Goal: Information Seeking & Learning: Learn about a topic

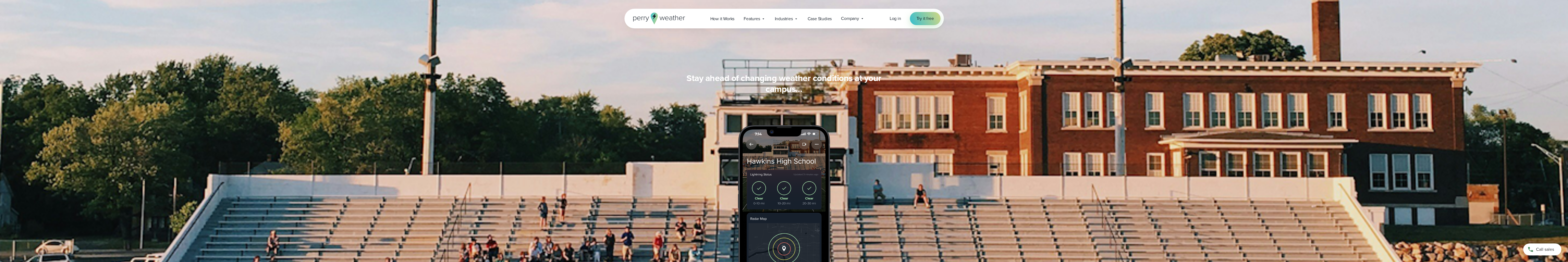
scroll to position [464, 0]
click at [276, 18] on span "Features" at bounding box center [752, 19] width 16 height 7
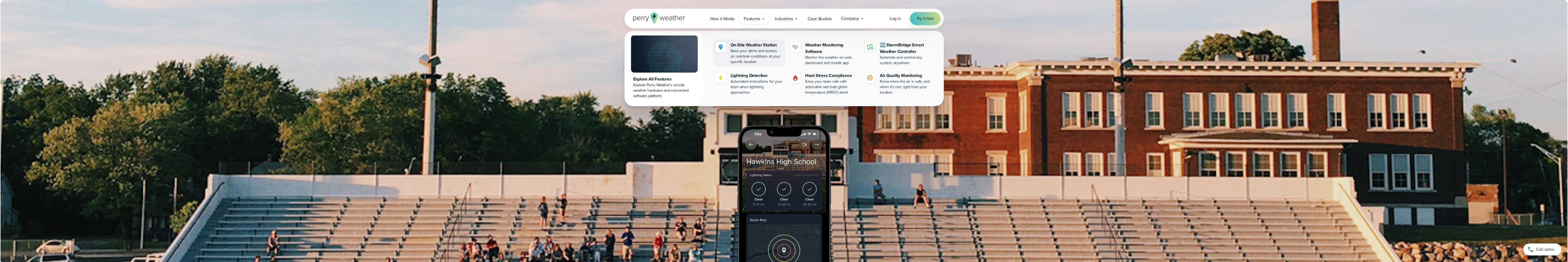
click at [276, 46] on div "On-Site Weather Station" at bounding box center [757, 45] width 53 height 7
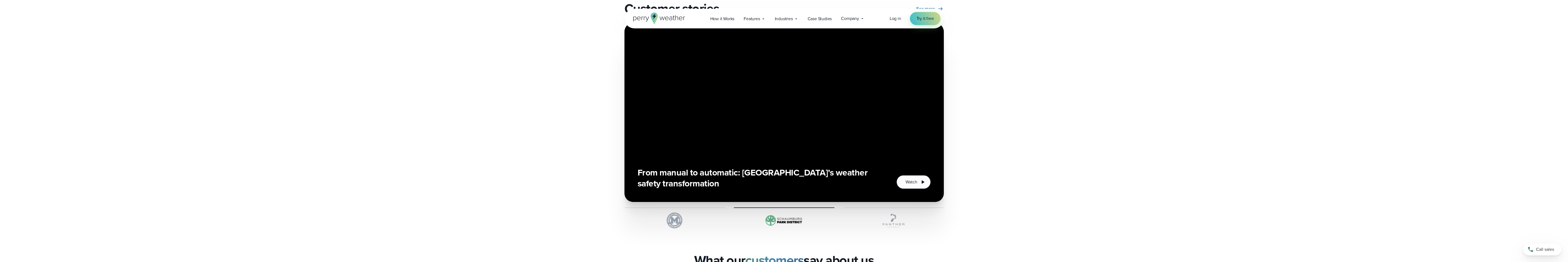
scroll to position [1038, 0]
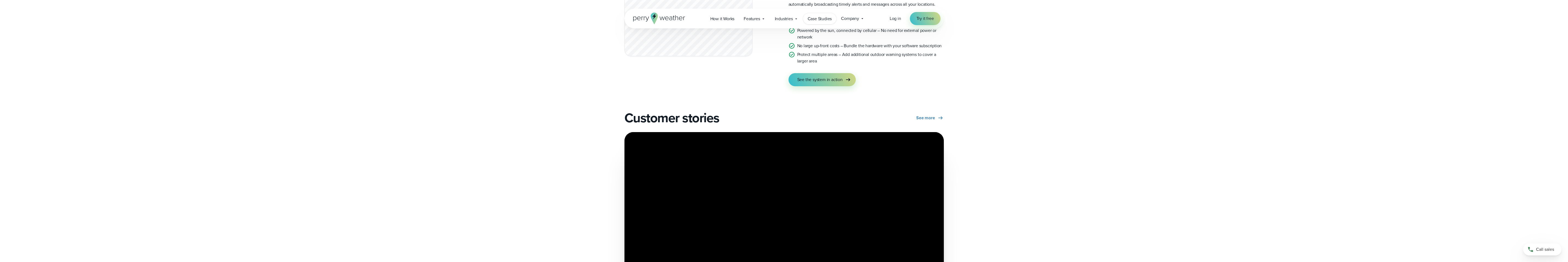
click at [820, 18] on span "Case Studies" at bounding box center [820, 19] width 24 height 7
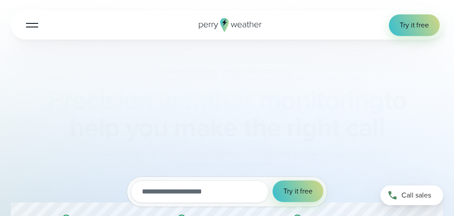
scroll to position [342, 0]
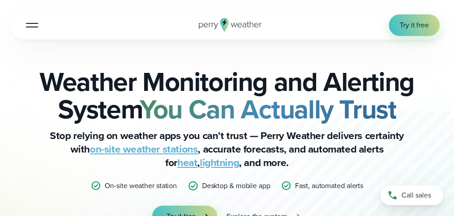
scroll to position [211, 0]
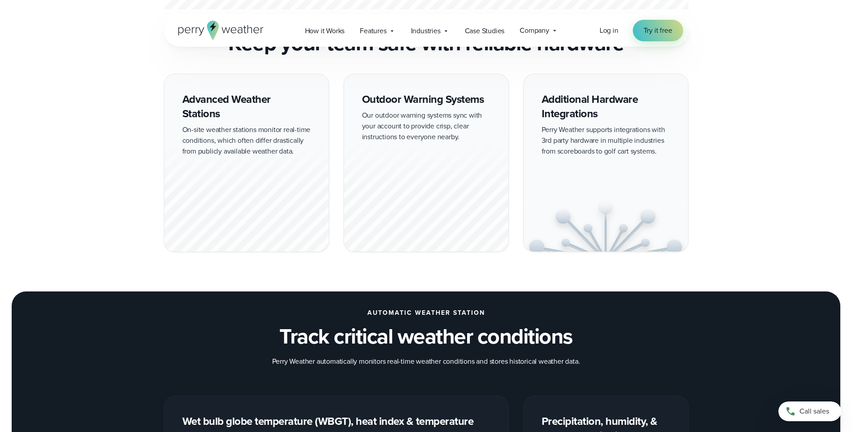
scroll to position [853, 0]
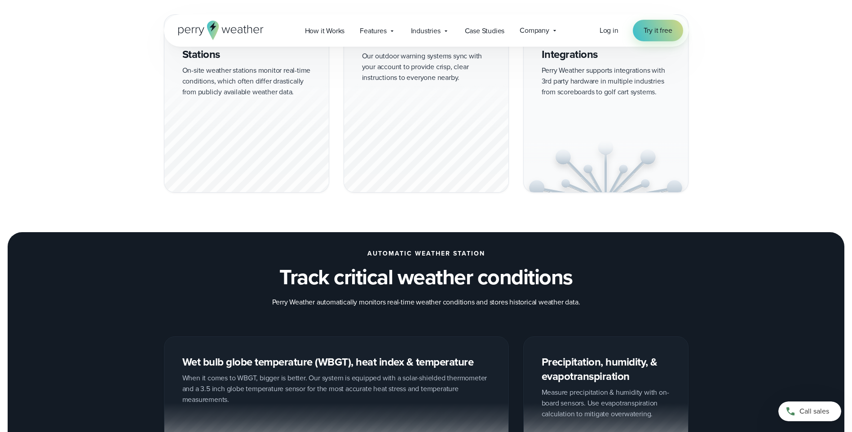
click at [239, 166] on div at bounding box center [246, 136] width 164 height 111
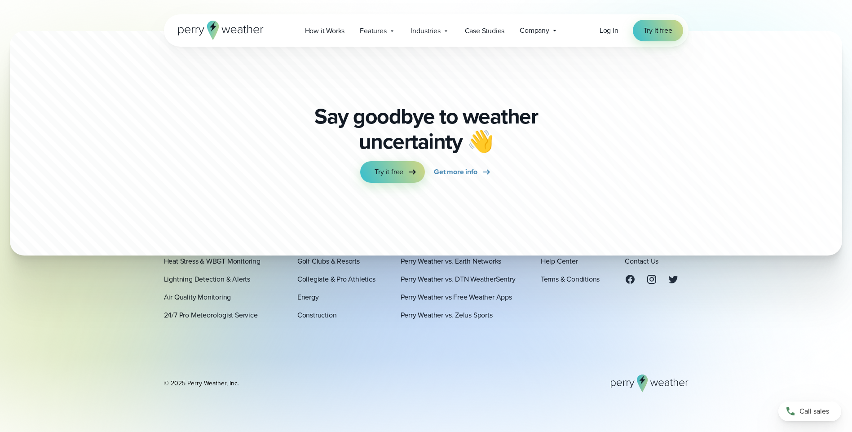
scroll to position [2740, 0]
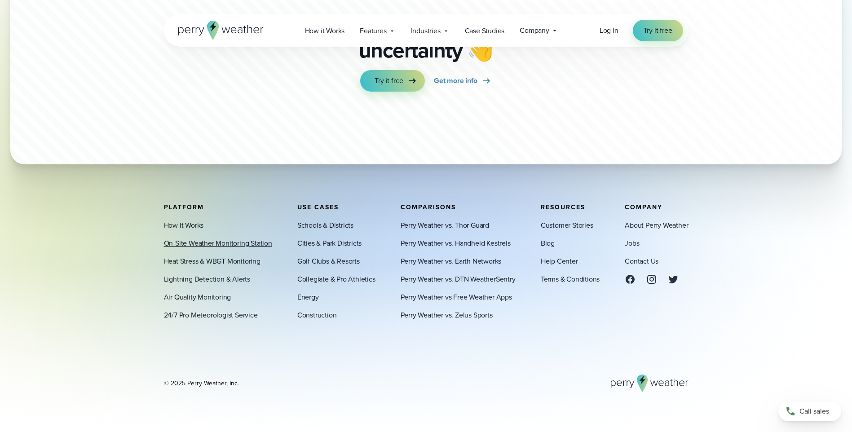
click at [186, 242] on link "On-Site Weather Monitoring Station" at bounding box center [218, 243] width 108 height 11
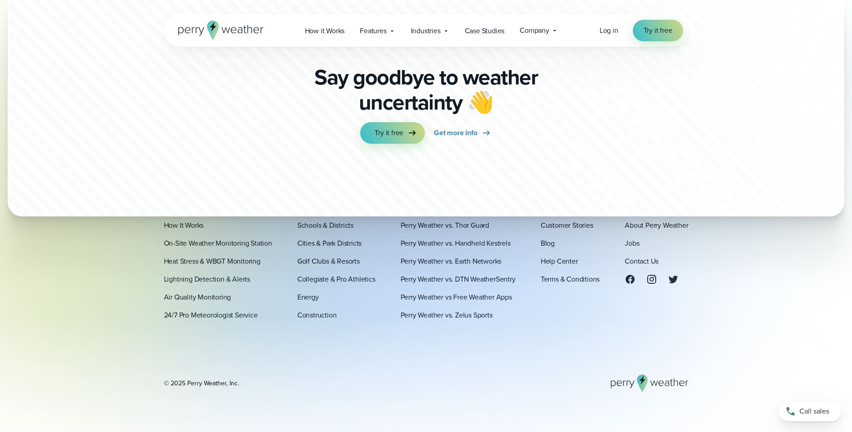
scroll to position [2650, 0]
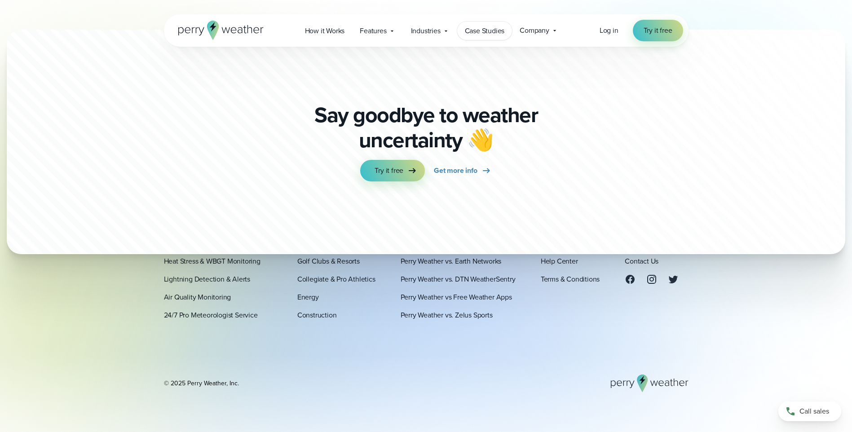
click at [483, 33] on span "Case Studies" at bounding box center [485, 31] width 40 height 11
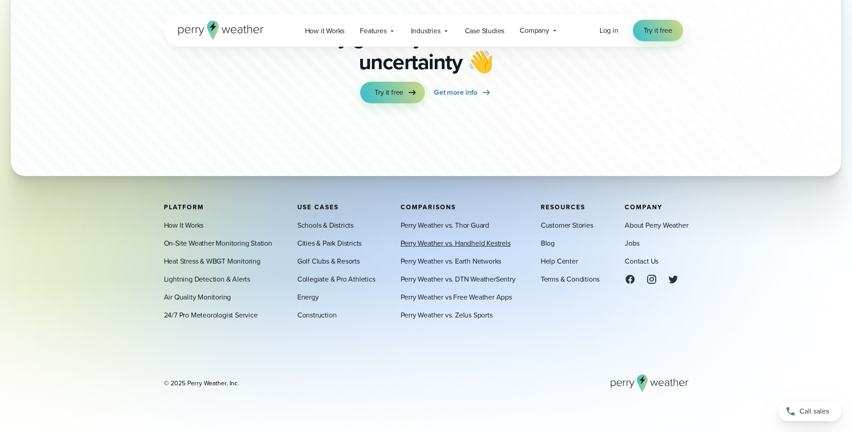
scroll to position [2365, 0]
click at [189, 224] on link "How It Works" at bounding box center [184, 225] width 40 height 11
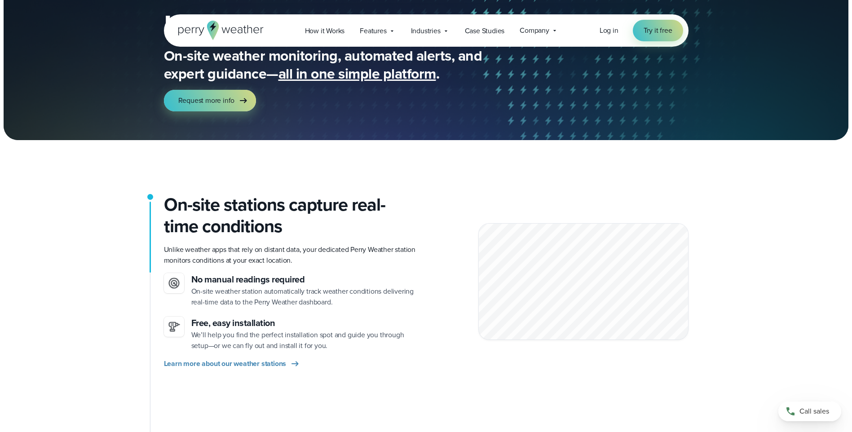
scroll to position [90, 0]
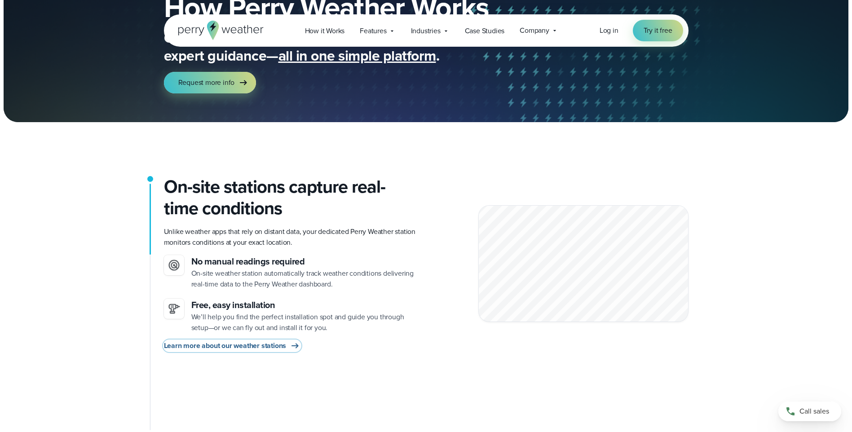
click at [252, 345] on span "Learn more about our weather stations" at bounding box center [225, 345] width 123 height 11
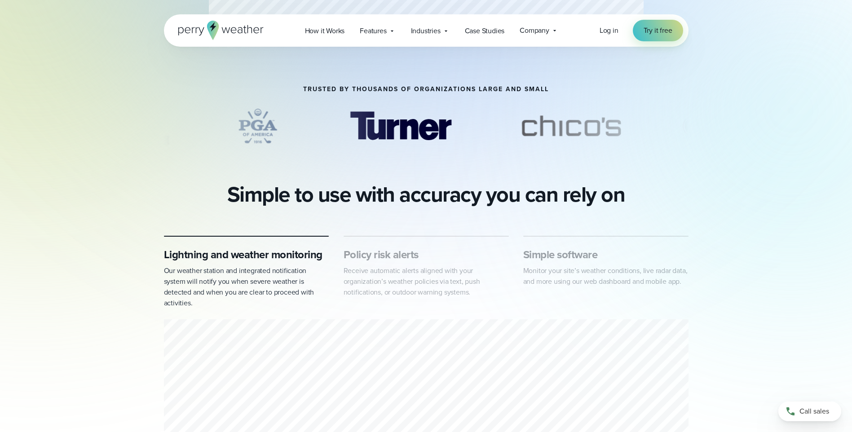
scroll to position [359, 0]
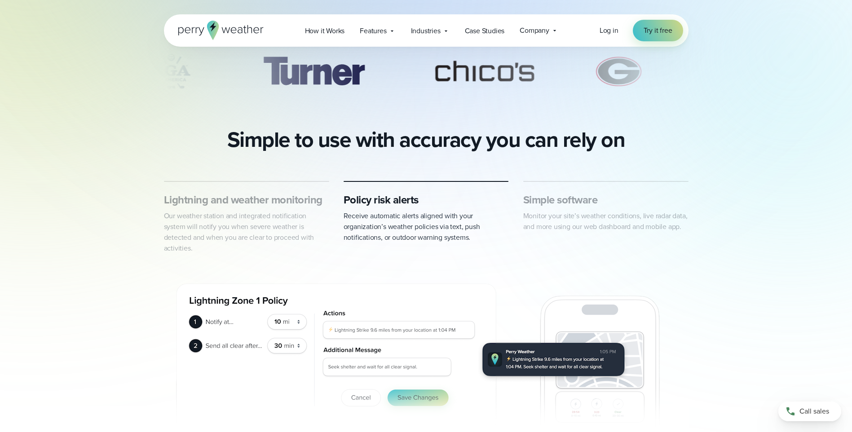
click at [532, 217] on p "Monitor your site’s weather conditions, live radar data, and more using our web…" at bounding box center [605, 222] width 165 height 22
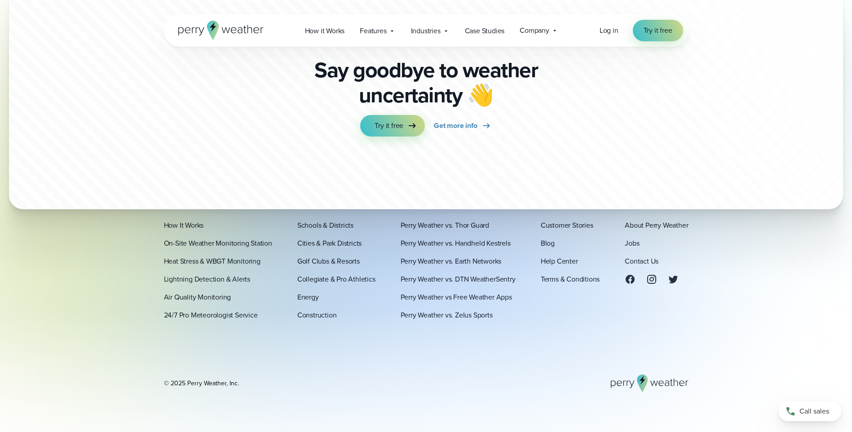
scroll to position [2740, 0]
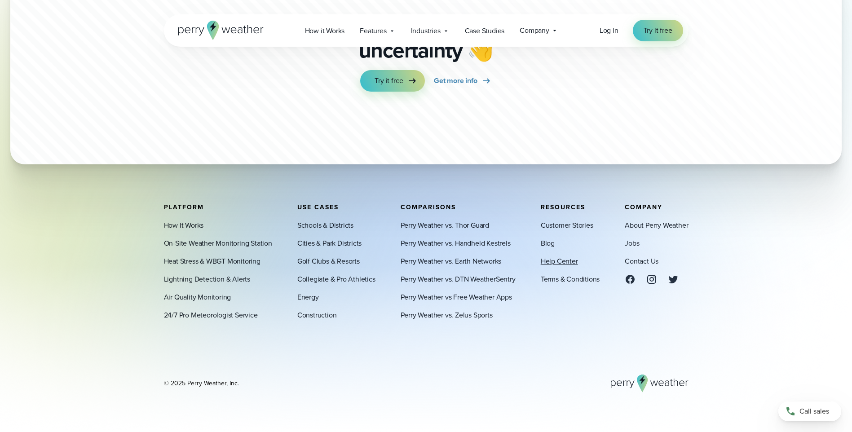
click at [559, 262] on link "Help Center" at bounding box center [559, 261] width 37 height 11
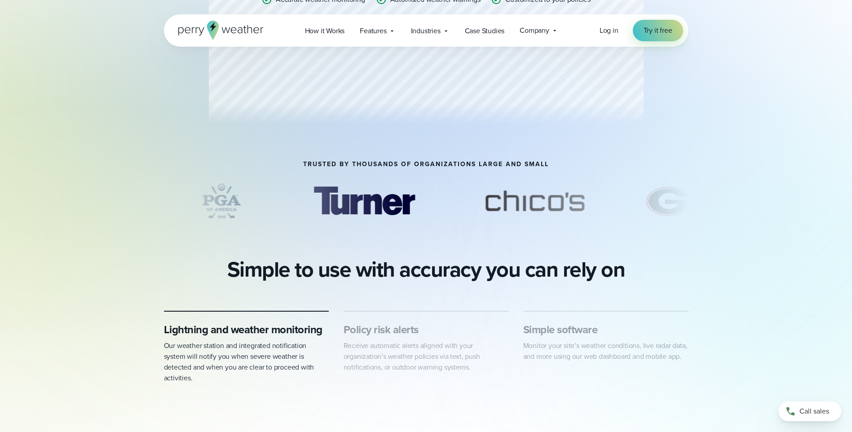
scroll to position [270, 0]
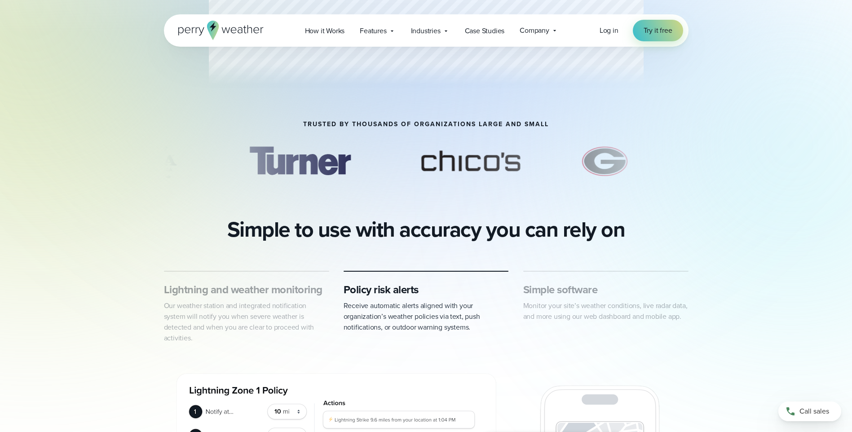
click at [215, 299] on div "Lightning and weather monitoring Our weather station and integrated notificatio…" at bounding box center [246, 313] width 165 height 61
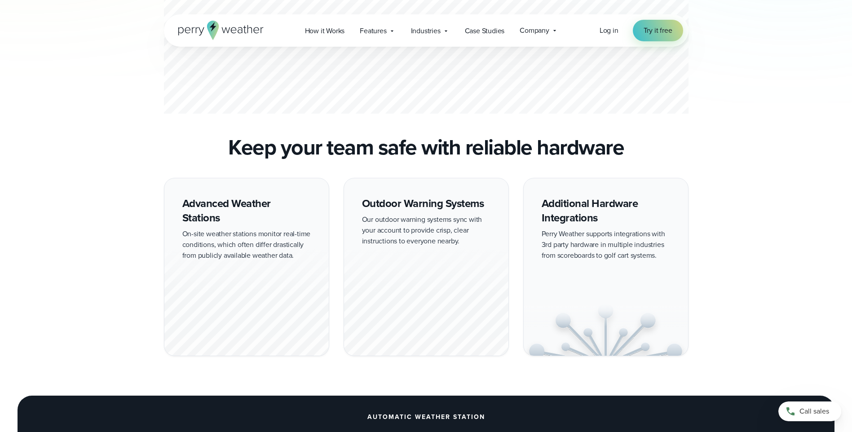
scroll to position [674, 0]
